Goal: Task Accomplishment & Management: Use online tool/utility

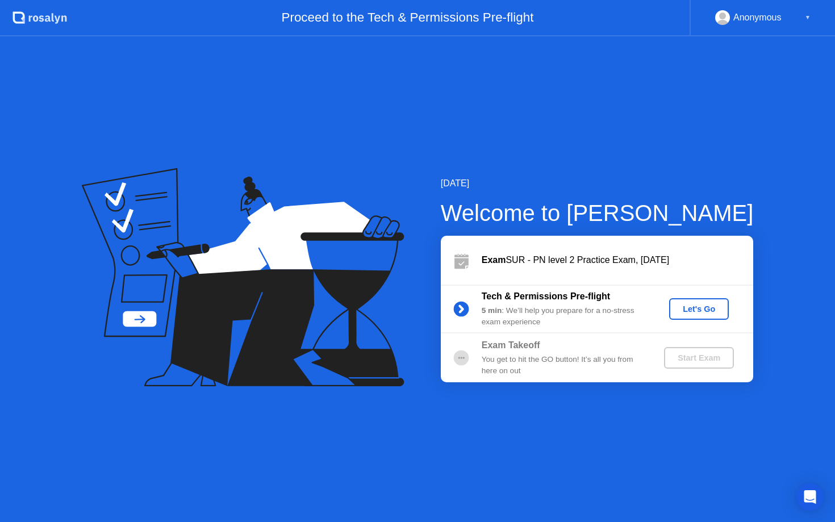
click at [572, 358] on div "You get to hit the GO button! It’s all you from here on out" at bounding box center [564, 365] width 164 height 23
click at [689, 311] on div "Let's Go" at bounding box center [699, 309] width 51 height 9
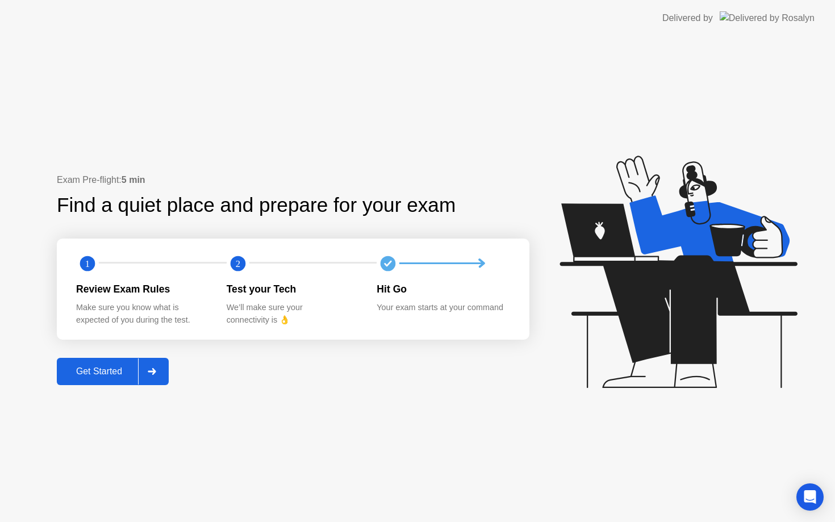
click at [115, 368] on div "Get Started" at bounding box center [99, 372] width 78 height 10
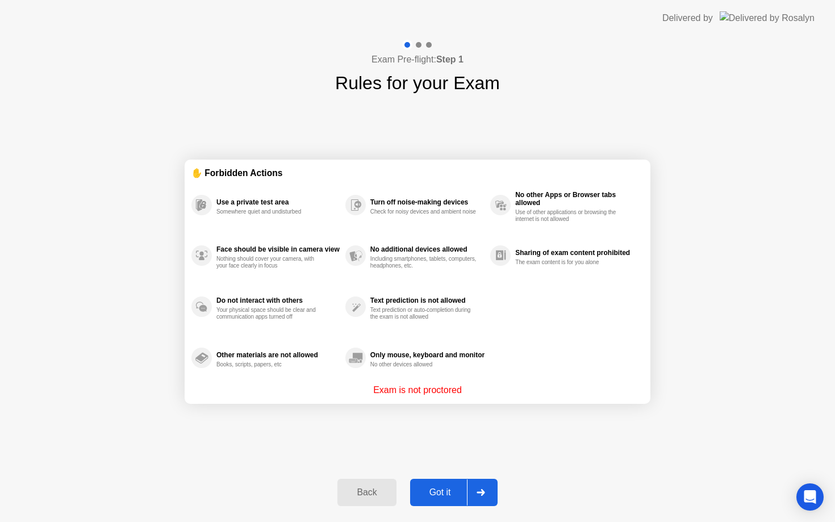
click at [450, 493] on div "Got it" at bounding box center [440, 493] width 53 height 10
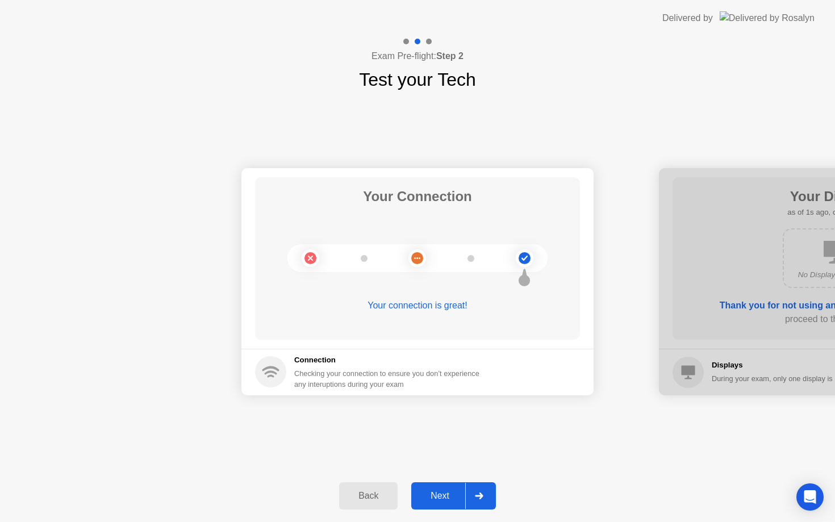
click at [477, 493] on icon at bounding box center [479, 496] width 9 height 7
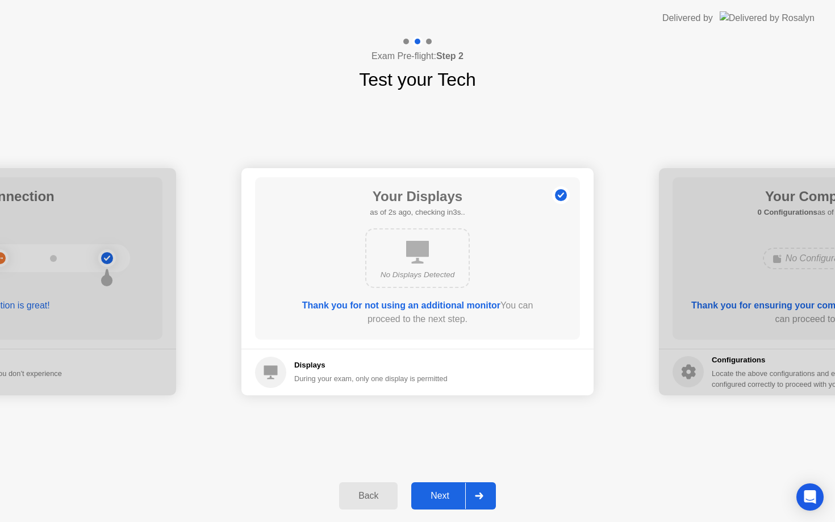
click at [478, 494] on icon at bounding box center [479, 496] width 9 height 7
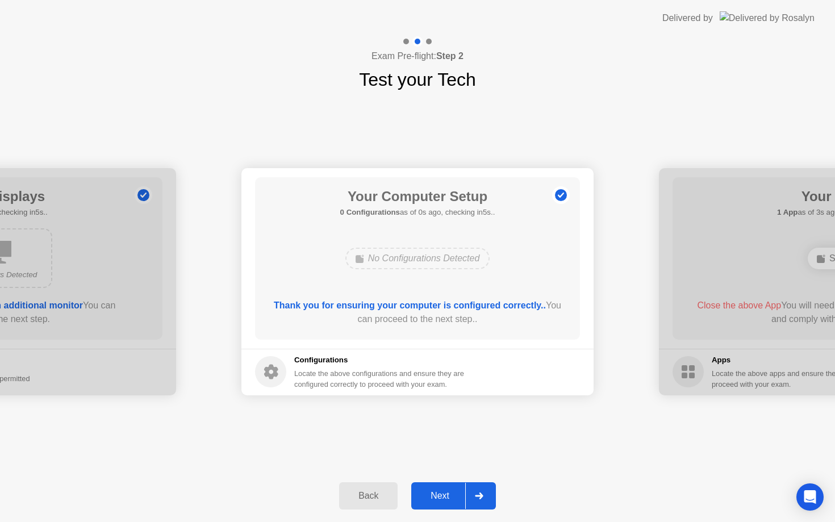
click at [476, 494] on icon at bounding box center [479, 496] width 9 height 7
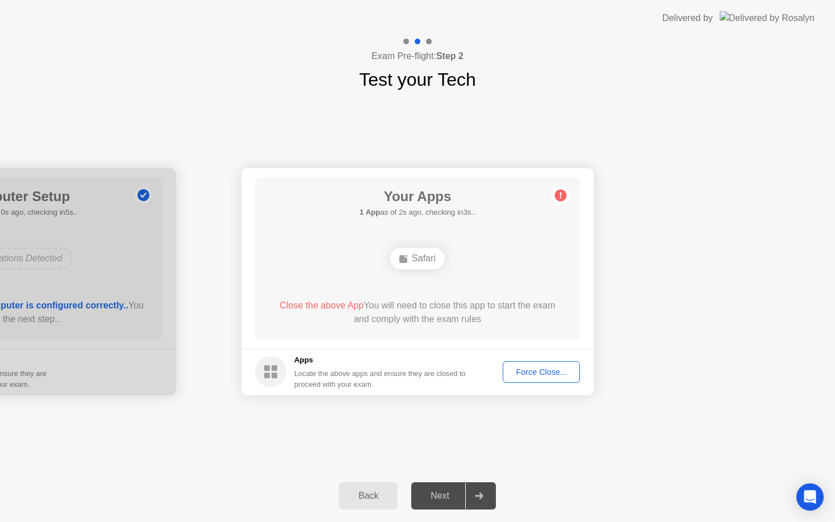
click at [446, 497] on div "Next" at bounding box center [440, 496] width 51 height 10
click at [532, 368] on div "Force Close..." at bounding box center [541, 372] width 69 height 9
click at [530, 372] on div "Force Close..." at bounding box center [541, 372] width 69 height 9
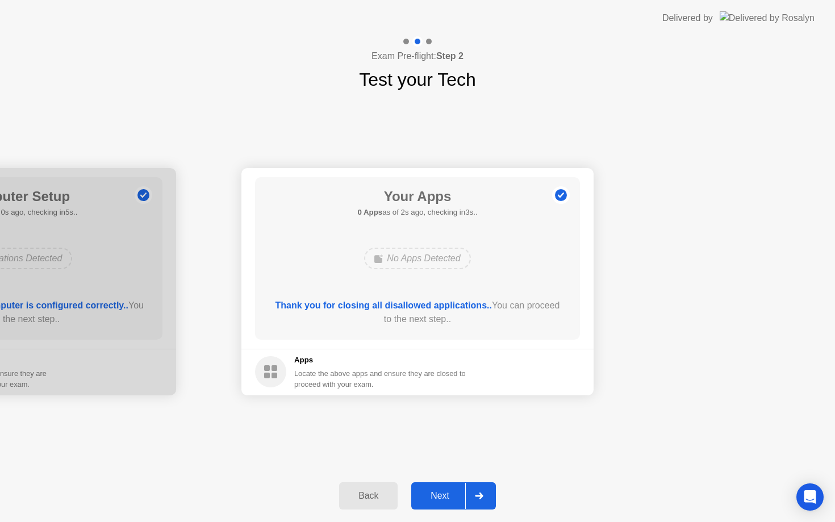
click at [472, 499] on div at bounding box center [478, 496] width 27 height 26
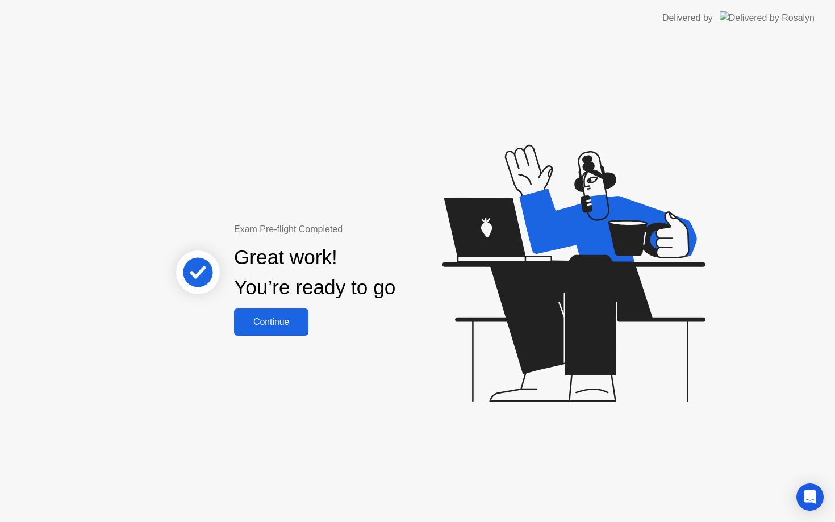
click at [267, 331] on button "Continue" at bounding box center [271, 322] width 74 height 27
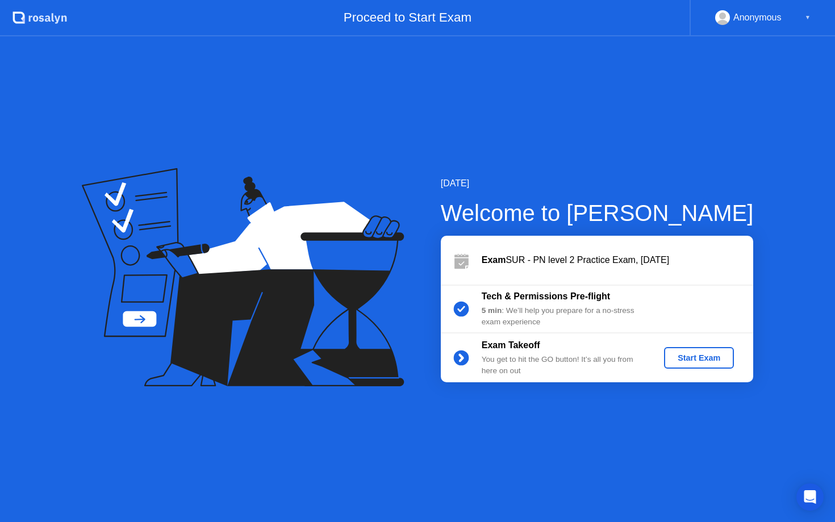
click at [688, 359] on div "Start Exam" at bounding box center [699, 358] width 61 height 9
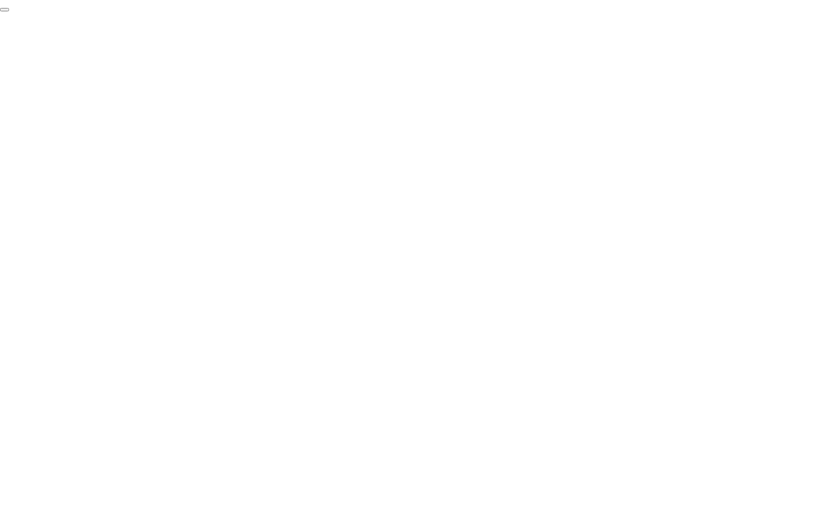
click div "End Proctoring Session"
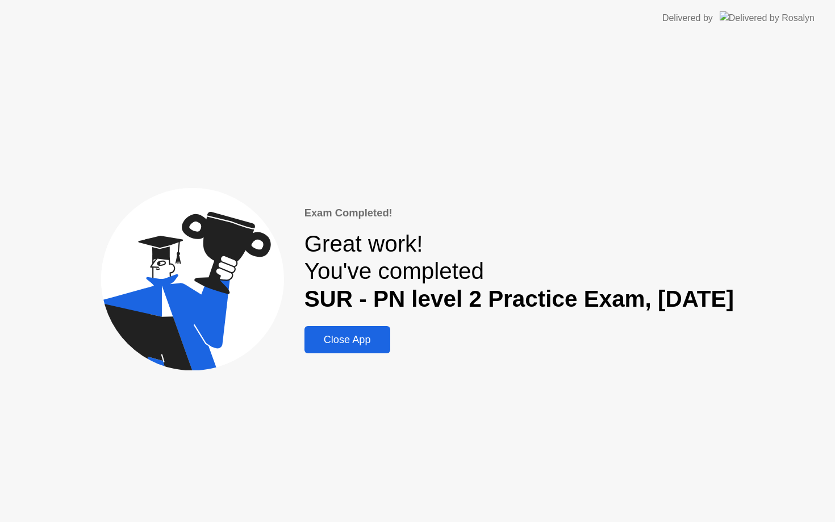
click at [327, 339] on div "Close App" at bounding box center [347, 340] width 79 height 12
